Goal: Find specific page/section

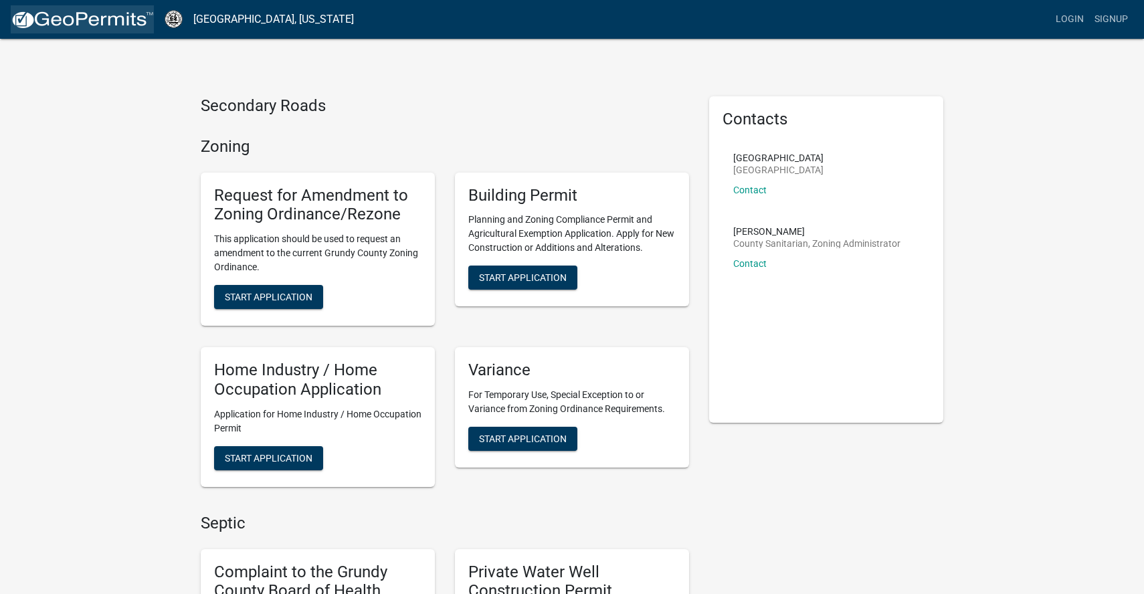
click at [101, 15] on img at bounding box center [82, 20] width 143 height 20
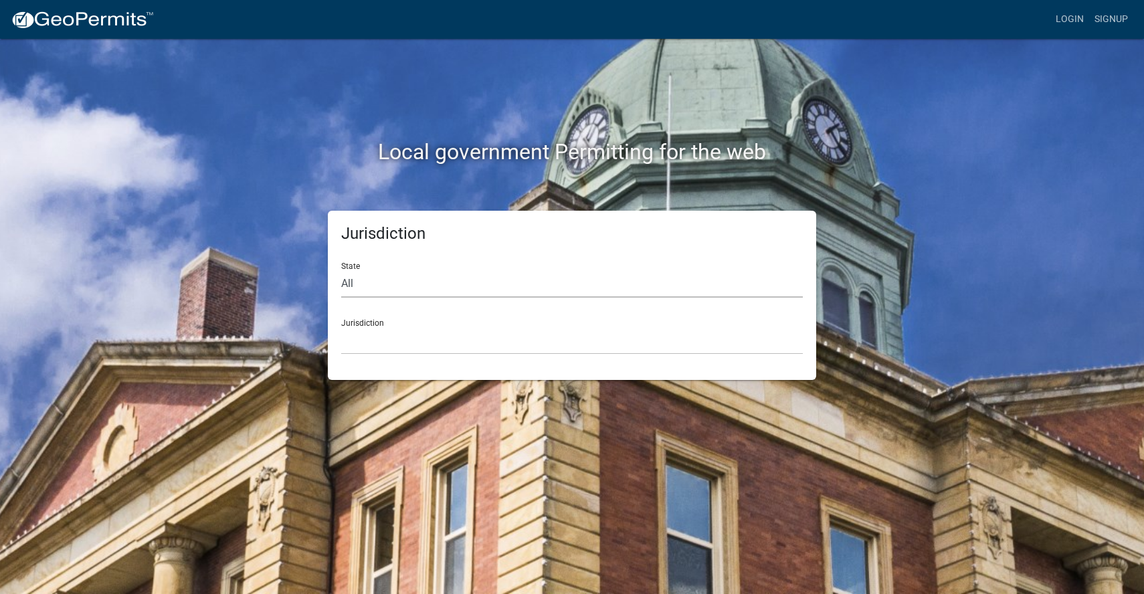
click at [387, 284] on select "All [US_STATE] [US_STATE] [US_STATE] [US_STATE] [US_STATE] [US_STATE] [US_STATE…" at bounding box center [572, 283] width 462 height 27
select select "[US_STATE]"
click at [341, 270] on select "All [US_STATE] [US_STATE] [US_STATE] [US_STATE] [US_STATE] [US_STATE] [US_STATE…" at bounding box center [572, 283] width 462 height 27
click at [379, 349] on select "[GEOGRAPHIC_DATA], [US_STATE] [GEOGRAPHIC_DATA], [US_STATE] [GEOGRAPHIC_DATA], …" at bounding box center [572, 340] width 462 height 27
